Goal: Task Accomplishment & Management: Manage account settings

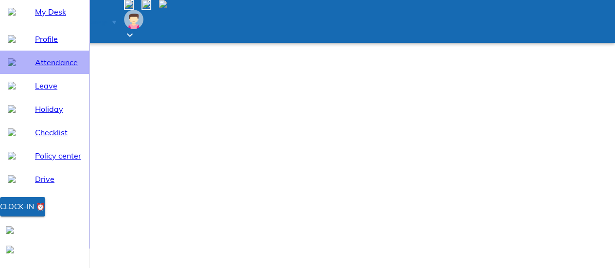
click at [69, 68] on span "Attendance" at bounding box center [58, 62] width 46 height 12
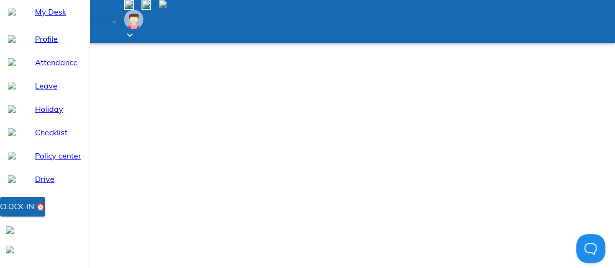
select select "8"
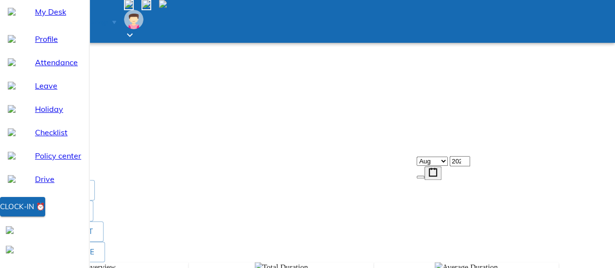
click at [477, 97] on li "View all logs" at bounding box center [428, 88] width 98 height 18
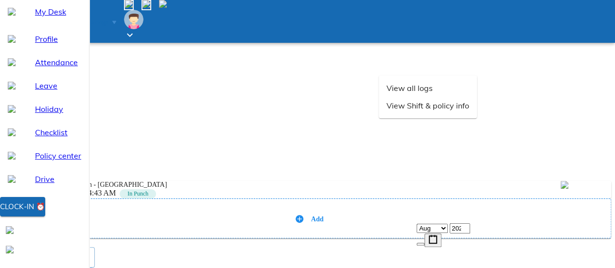
click at [324, 216] on span "Add" at bounding box center [317, 219] width 13 height 7
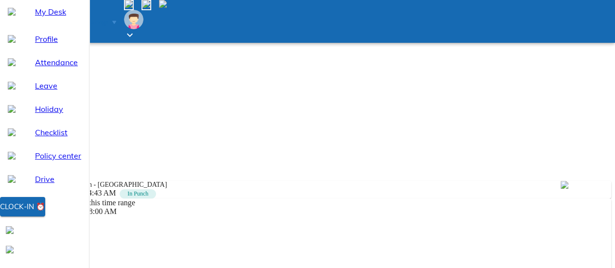
type input "07:00"
type textarea "x"
type input "07:03"
type textarea "x"
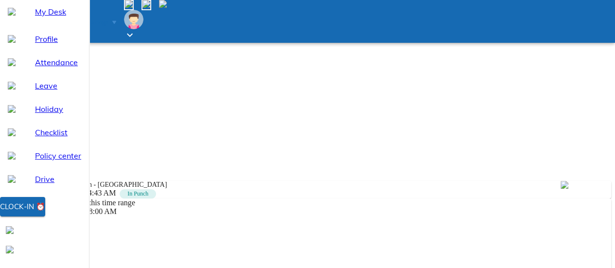
type input "19:03"
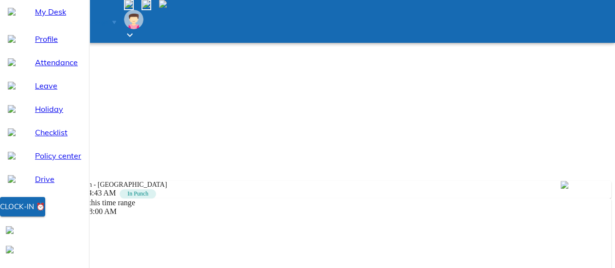
type textarea "x"
type textarea "w"
type textarea "x"
type textarea "wo"
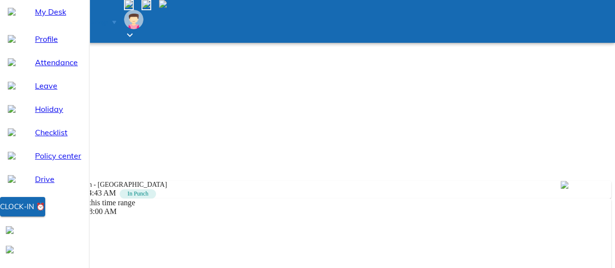
type textarea "x"
type textarea "wor"
type textarea "x"
type textarea "work"
type textarea "x"
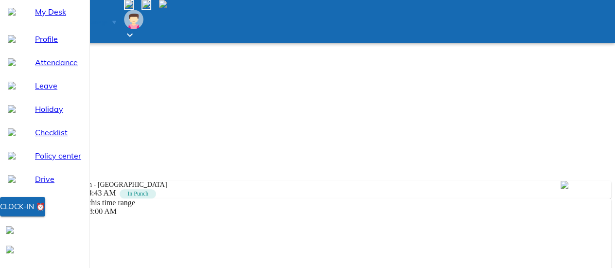
type textarea "work"
type textarea "x"
type textarea "work f"
type textarea "x"
type textarea "work fr"
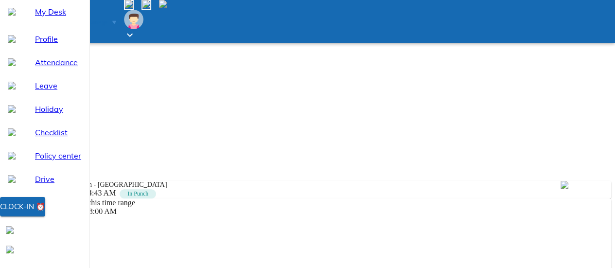
type textarea "x"
type textarea "work fro"
type textarea "x"
type textarea "work from"
type textarea "x"
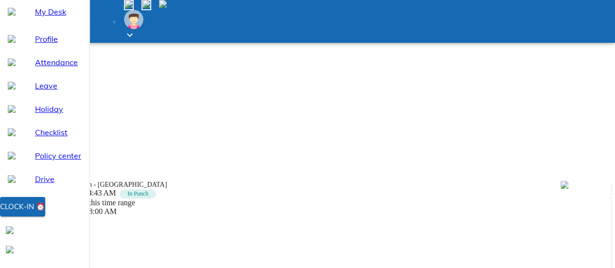
type textarea "work from"
type textarea "x"
type textarea "work from o"
type textarea "x"
type textarea "work from of"
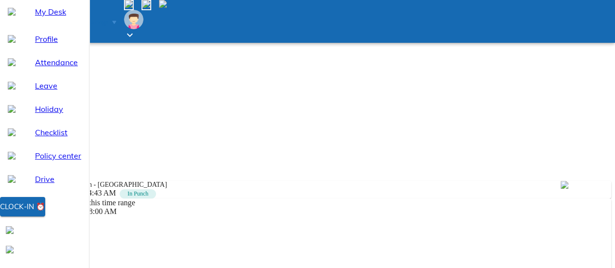
type textarea "x"
type textarea "work from ofz"
type textarea "x"
type textarea "work from ofz"
type textarea "x"
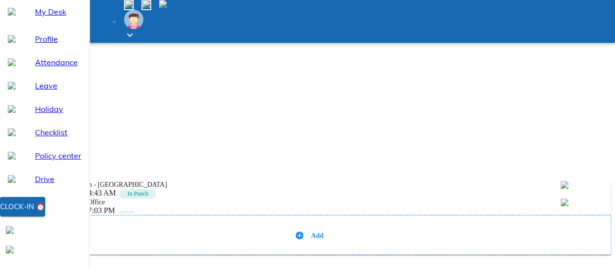
type textarea "x"
type textarea "w"
type textarea "x"
type textarea "ww"
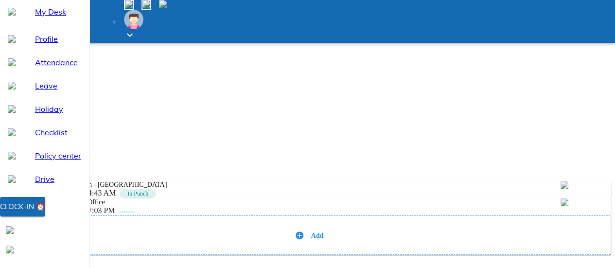
type textarea "x"
type textarea "wwo"
type textarea "x"
type textarea "wwor"
type textarea "x"
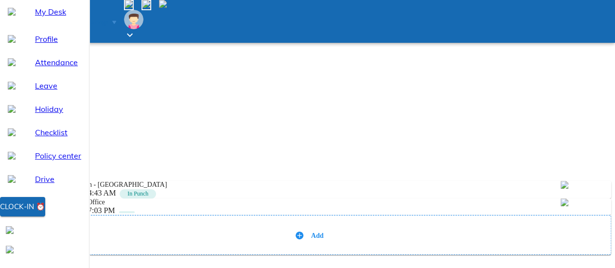
type textarea "wwo"
type textarea "x"
type textarea "ww"
type textarea "x"
type textarea "w"
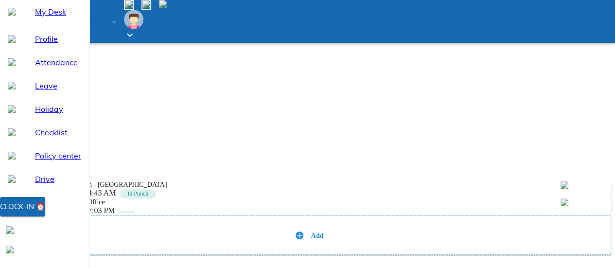
type textarea "x"
type textarea "wo"
type textarea "x"
type textarea "wor"
type textarea "x"
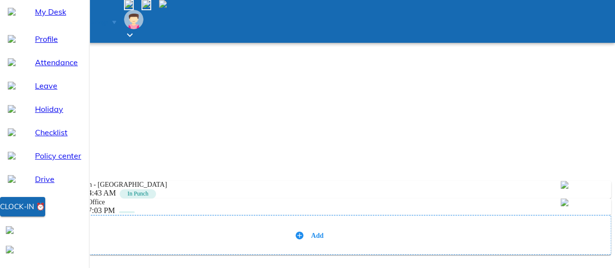
type textarea "work"
type textarea "x"
type textarea "work"
type textarea "x"
type textarea "work o"
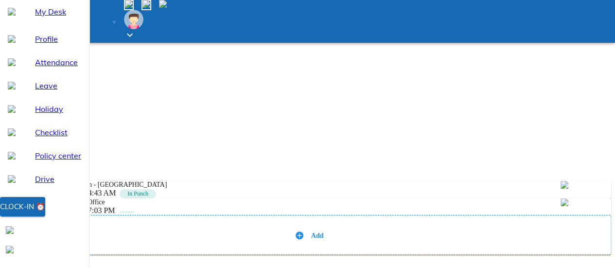
type textarea "x"
type textarea "work of"
type textarea "x"
type textarea "work ofz"
type textarea "x"
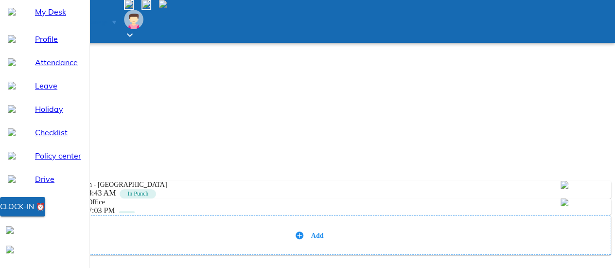
type textarea "work ofz"
type textarea "x"
type textarea "work ofz o"
type textarea "x"
type textarea "work ofz of"
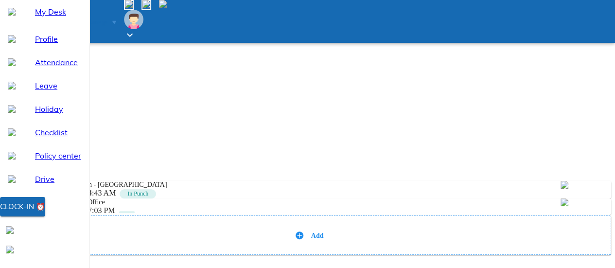
type textarea "x"
type textarea "work ofz o"
type textarea "x"
type textarea "work ofz"
type textarea "x"
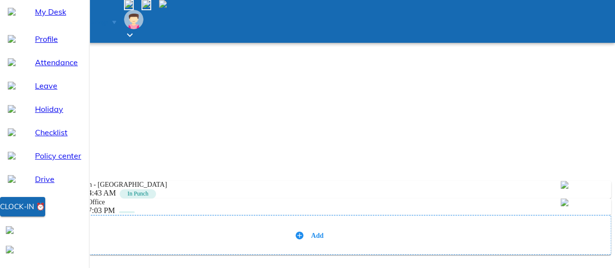
type textarea "work ofz"
type textarea "x"
type textarea "work of"
type textarea "x"
type textarea "work o"
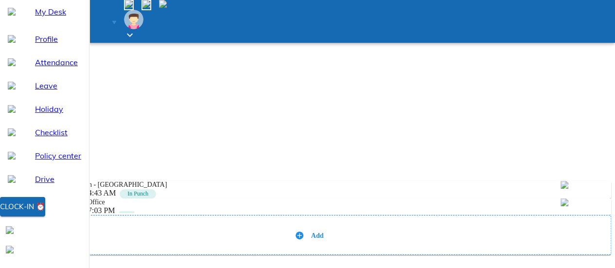
type textarea "x"
type textarea "work"
type textarea "x"
type textarea "work f"
type textarea "x"
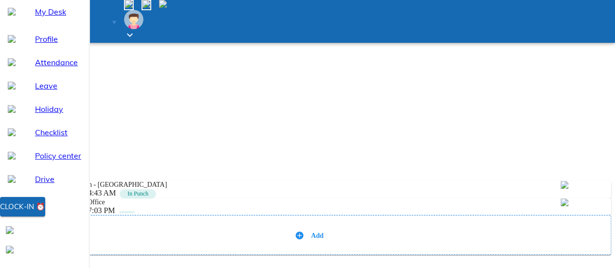
type textarea "work fr"
type textarea "x"
type textarea "work fro"
type textarea "x"
type textarea "work from"
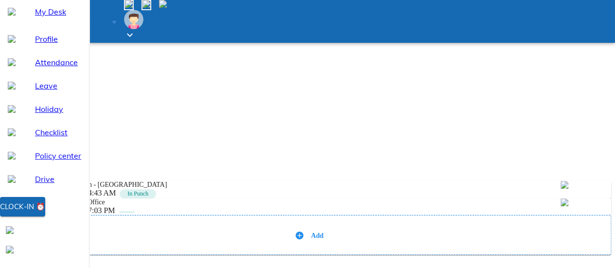
type textarea "x"
type textarea "work from"
type textarea "x"
type textarea "work from o"
type textarea "x"
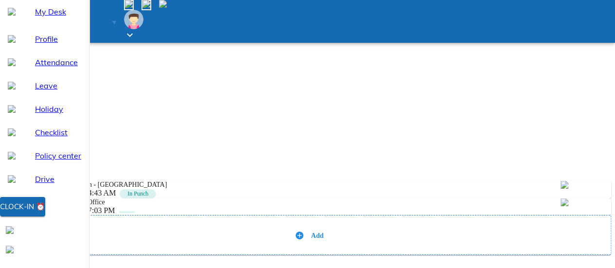
type textarea "work from of"
type textarea "x"
type textarea "work from ofz"
type textarea "x"
type textarea "work from ofz"
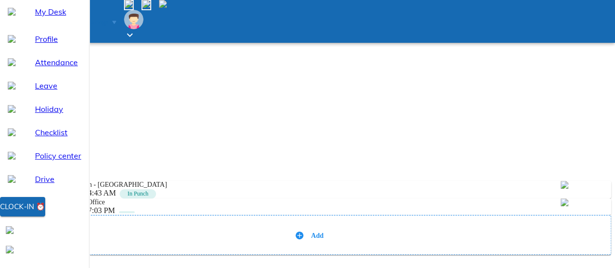
type textarea "x"
type textarea "work from ofz"
type textarea "x"
click at [484, 256] on div "All logs for [DATE] hightechasian - [GEOGRAPHIC_DATA] [DATE] 04:43 AM In Punch …" at bounding box center [308, 263] width 608 height 184
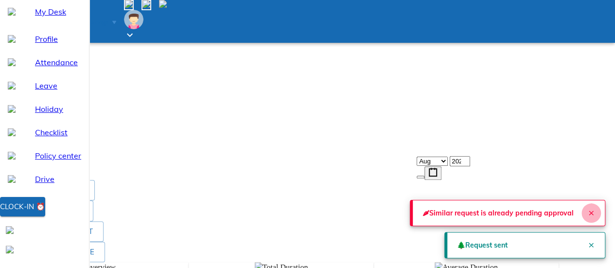
click at [588, 209] on icon "Close" at bounding box center [592, 213] width 8 height 8
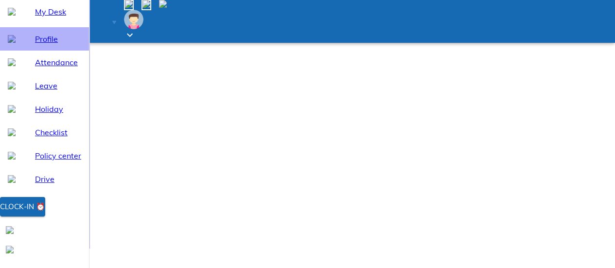
click at [41, 45] on span "Profile" at bounding box center [58, 39] width 46 height 12
click at [61, 97] on div "Leave" at bounding box center [44, 85] width 89 height 23
select select "8"
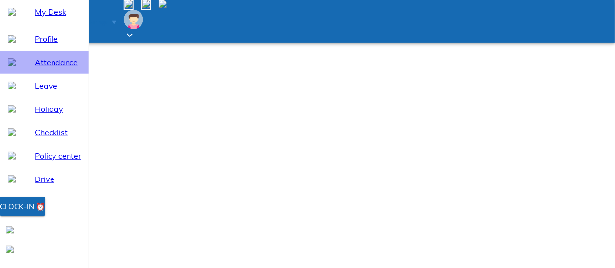
click at [58, 68] on span "Attendance" at bounding box center [58, 62] width 46 height 12
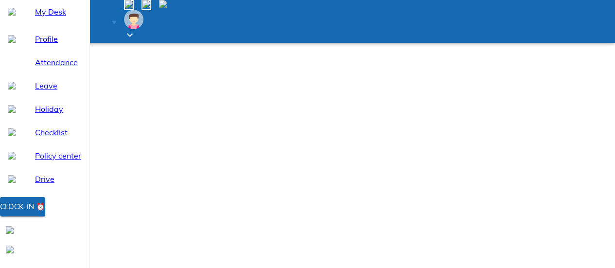
select select "8"
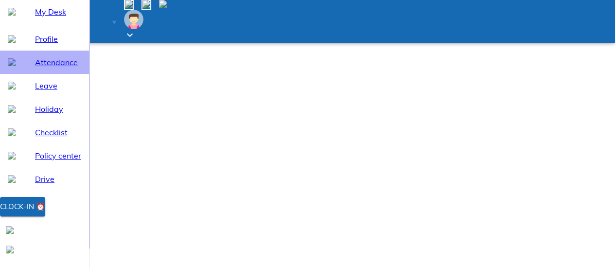
click at [58, 68] on span "Attendance" at bounding box center [58, 62] width 46 height 12
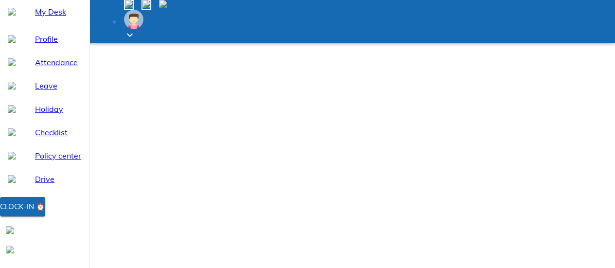
click at [47, 118] on div "Holiday" at bounding box center [44, 108] width 89 height 23
click at [64, 138] on span "Checklist" at bounding box center [58, 132] width 46 height 12
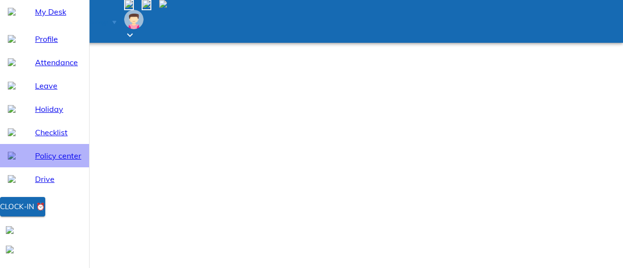
click at [61, 162] on span "Policy center" at bounding box center [58, 156] width 46 height 12
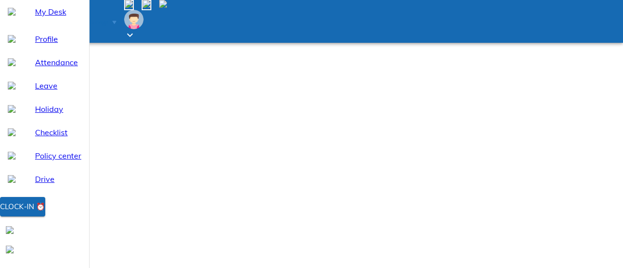
click at [54, 23] on div "My Desk" at bounding box center [44, 11] width 89 height 23
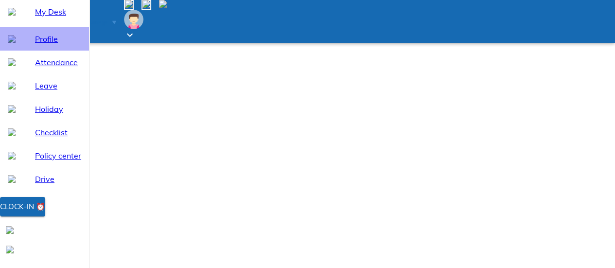
click at [61, 51] on div "Profile" at bounding box center [44, 38] width 89 height 23
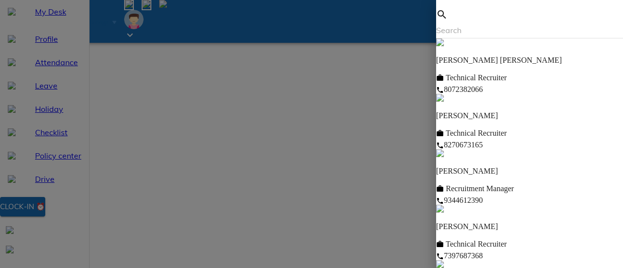
scroll to position [311, 0]
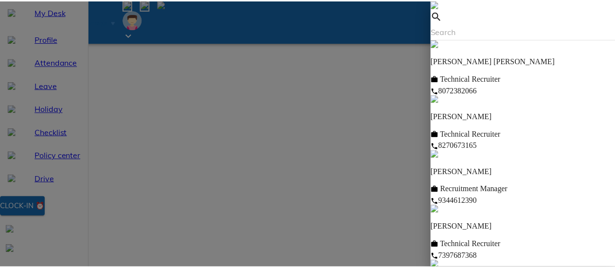
scroll to position [751, 0]
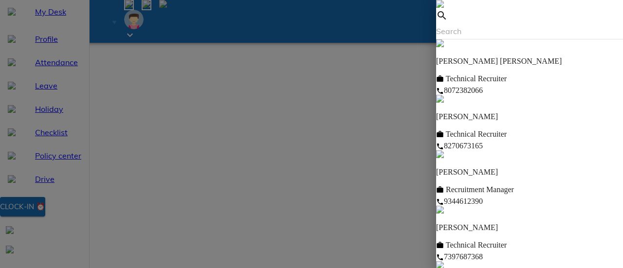
click at [119, 80] on div at bounding box center [311, 134] width 623 height 268
click at [380, 68] on div at bounding box center [311, 134] width 623 height 268
click at [453, 16] on div at bounding box center [529, 19] width 187 height 39
click at [444, 9] on span at bounding box center [440, 5] width 8 height 8
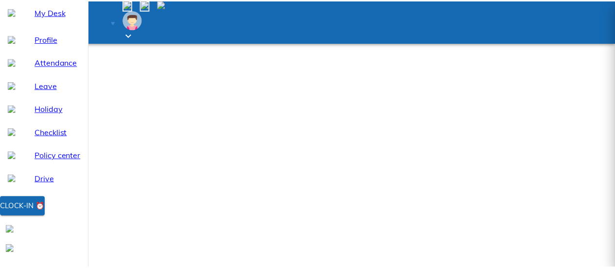
scroll to position [0, 0]
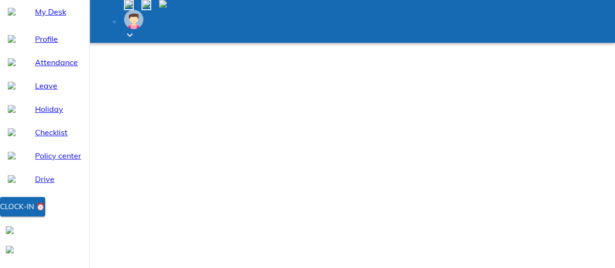
click at [53, 68] on span "Attendance" at bounding box center [58, 62] width 46 height 12
select select "8"
click at [22, 23] on div "My Desk" at bounding box center [44, 11] width 89 height 23
